Goal: Task Accomplishment & Management: Manage account settings

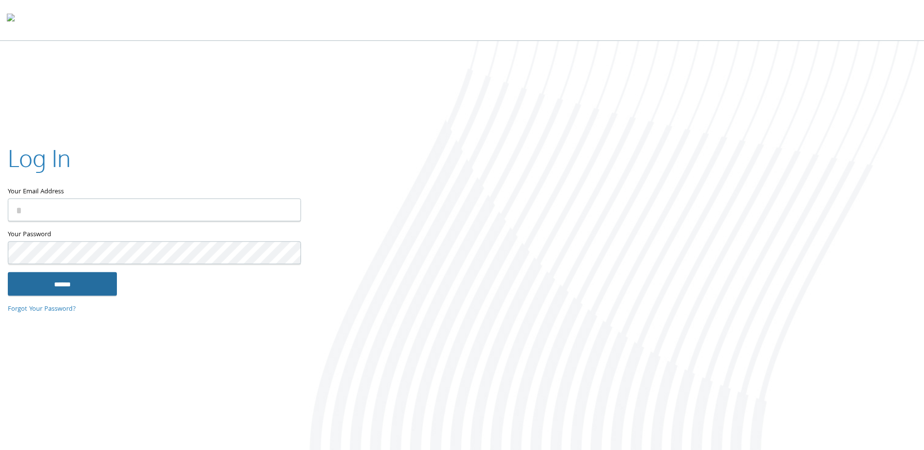
type input "**********"
click at [87, 289] on input "******" at bounding box center [62, 283] width 109 height 23
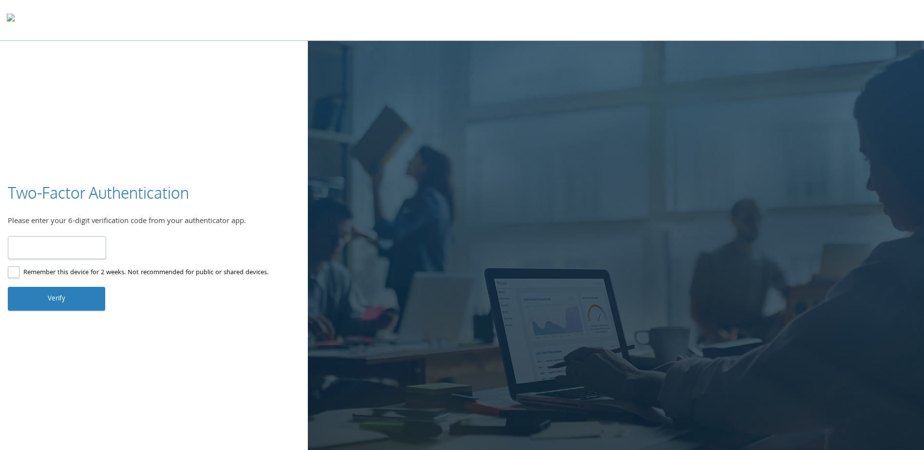
click at [68, 243] on input "number" at bounding box center [57, 247] width 98 height 23
type input "******"
